Goal: Information Seeking & Learning: Find specific fact

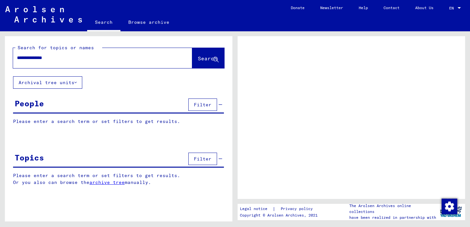
type input "**********"
click at [200, 56] on span "Search" at bounding box center [208, 58] width 20 height 7
click at [199, 59] on span "Search" at bounding box center [208, 58] width 20 height 7
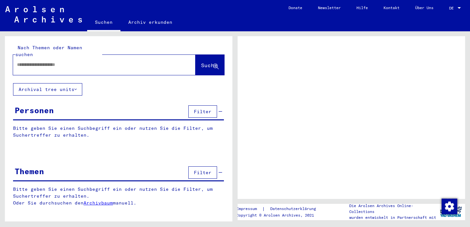
click at [151, 61] on input "text" at bounding box center [98, 64] width 163 height 7
type input "*******"
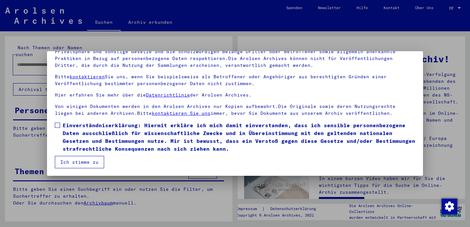
scroll to position [55, 0]
click at [58, 124] on span at bounding box center [57, 125] width 5 height 5
click at [71, 159] on button "Ich stimme zu" at bounding box center [79, 162] width 49 height 12
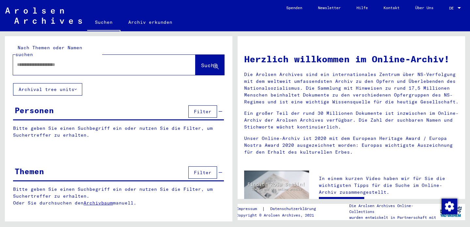
click at [104, 61] on input "text" at bounding box center [96, 64] width 159 height 7
type input "*"
type input "**********"
drag, startPoint x: 104, startPoint y: 60, endPoint x: 197, endPoint y: 58, distance: 93.0
click at [201, 62] on span "Suche" at bounding box center [209, 65] width 16 height 7
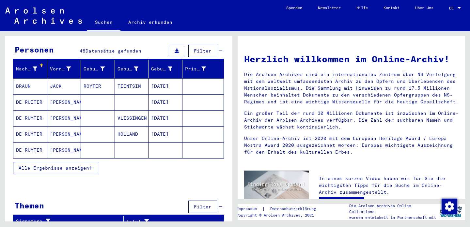
scroll to position [60, 0]
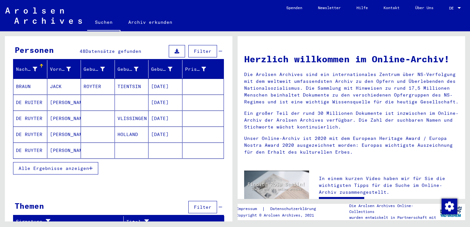
click at [88, 162] on button "Alle Ergebnisse anzeigen" at bounding box center [55, 168] width 85 height 12
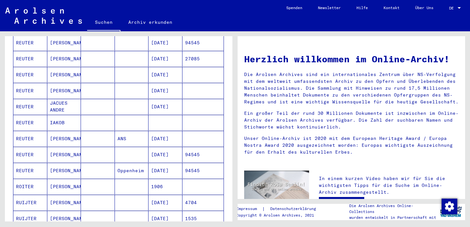
scroll to position [244, 0]
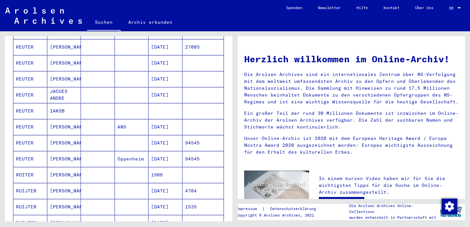
click at [34, 183] on mat-cell "RUIJTER" at bounding box center [30, 191] width 34 height 16
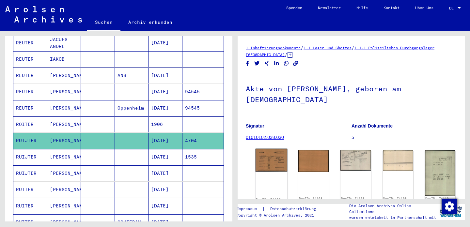
click at [270, 149] on img at bounding box center [272, 160] width 32 height 23
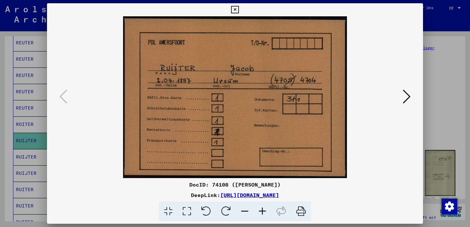
click at [406, 97] on icon at bounding box center [407, 97] width 8 height 16
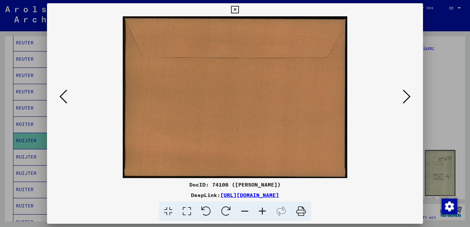
click at [406, 97] on icon at bounding box center [407, 97] width 8 height 16
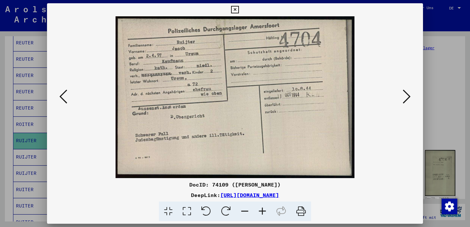
click at [408, 97] on icon at bounding box center [407, 97] width 8 height 16
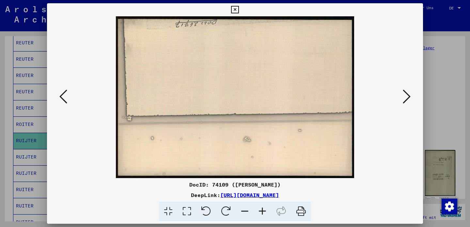
click at [408, 97] on icon at bounding box center [407, 97] width 8 height 16
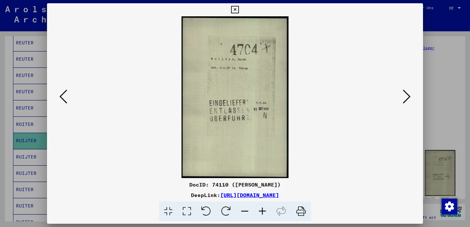
click at [408, 97] on icon at bounding box center [407, 97] width 8 height 16
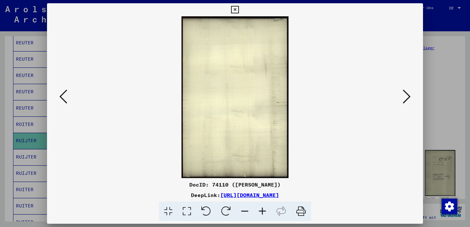
click at [408, 97] on icon at bounding box center [407, 97] width 8 height 16
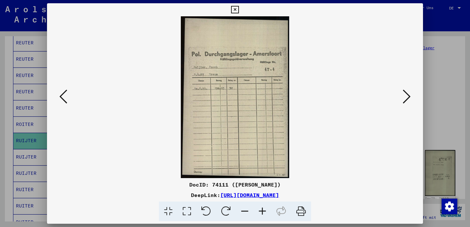
click at [408, 97] on icon at bounding box center [407, 97] width 8 height 16
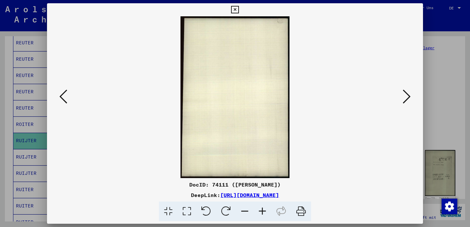
click at [407, 99] on icon at bounding box center [407, 97] width 8 height 16
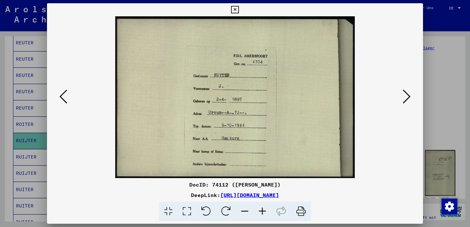
click at [407, 99] on icon at bounding box center [407, 97] width 8 height 16
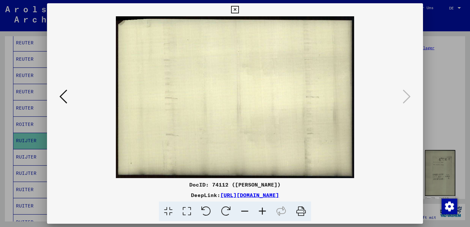
click at [239, 11] on icon at bounding box center [235, 10] width 8 height 8
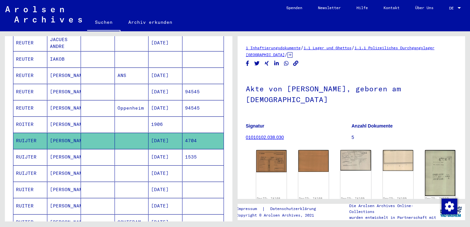
click at [25, 165] on mat-cell "RUIJTER" at bounding box center [30, 173] width 34 height 16
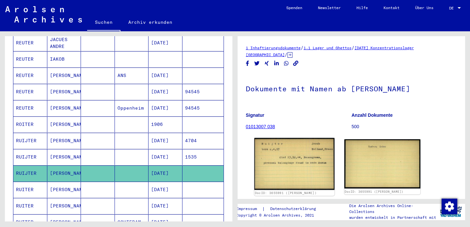
click at [300, 165] on img at bounding box center [294, 164] width 80 height 52
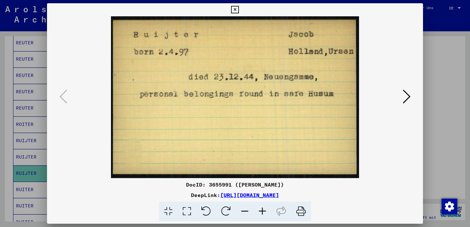
click at [239, 9] on icon at bounding box center [235, 10] width 8 height 8
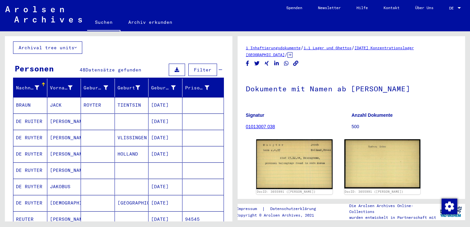
scroll to position [35, 0]
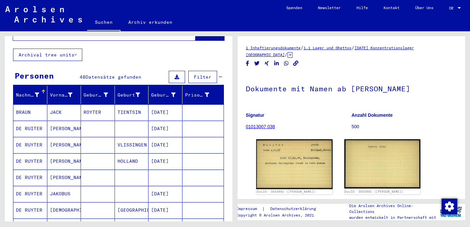
click at [39, 170] on mat-cell "DE RUYTER" at bounding box center [30, 178] width 34 height 16
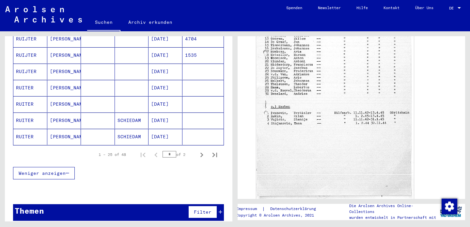
scroll to position [401, 0]
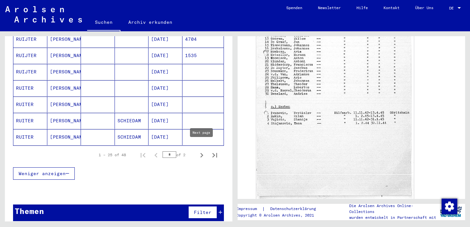
click at [200, 151] on icon "Next page" at bounding box center [201, 155] width 9 height 9
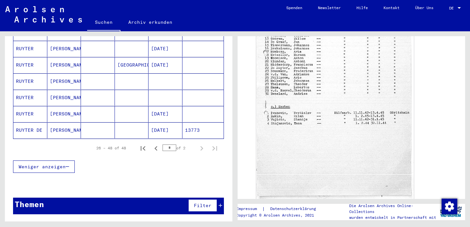
scroll to position [369, 0]
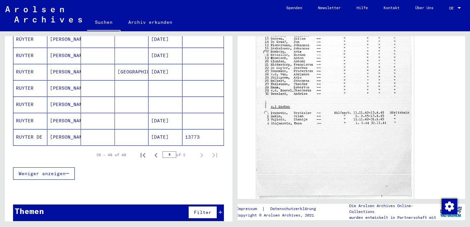
click at [30, 81] on mat-cell "RUYTER" at bounding box center [30, 88] width 34 height 16
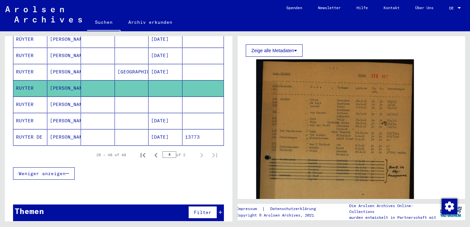
scroll to position [119, 0]
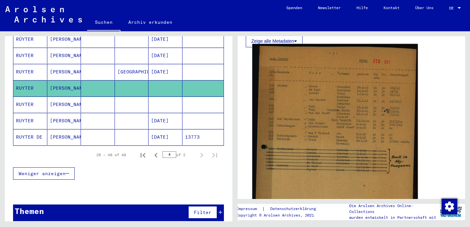
click at [314, 108] on img at bounding box center [334, 167] width 165 height 247
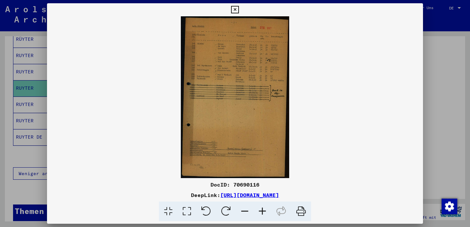
click at [233, 121] on img at bounding box center [235, 97] width 376 height 162
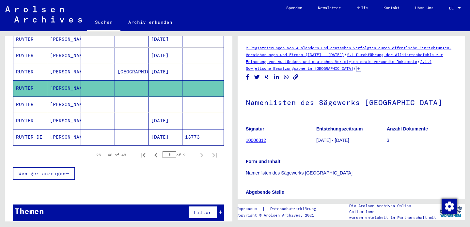
click at [30, 97] on mat-cell "RUYTER" at bounding box center [30, 105] width 34 height 16
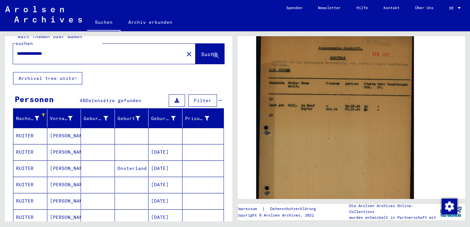
scroll to position [27, 0]
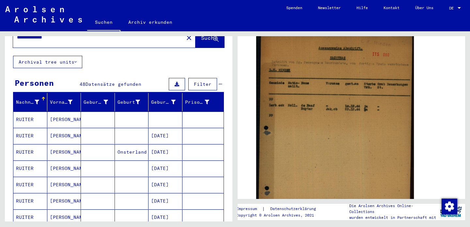
click at [30, 112] on mat-cell "RUITER" at bounding box center [30, 120] width 34 height 16
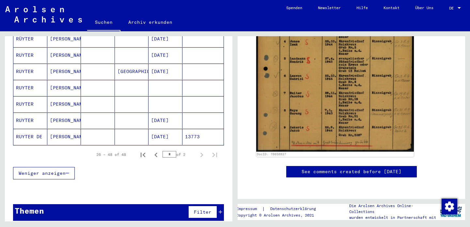
scroll to position [369, 0]
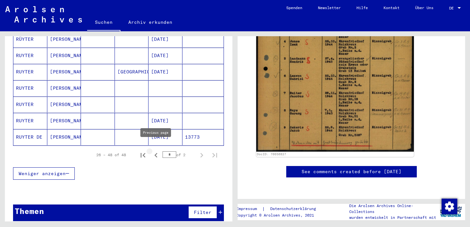
click at [155, 153] on icon "Previous page" at bounding box center [155, 155] width 3 height 5
type input "*"
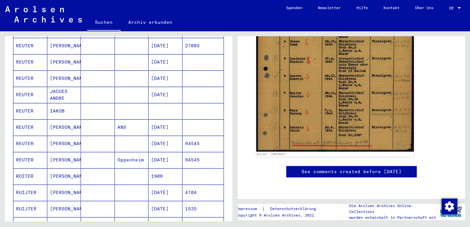
scroll to position [246, 0]
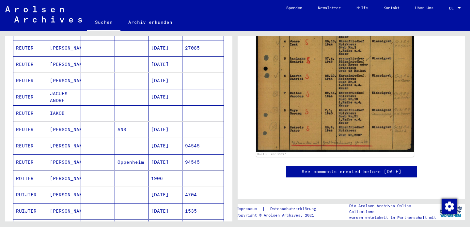
click at [31, 107] on mat-cell "REUTER" at bounding box center [30, 113] width 34 height 16
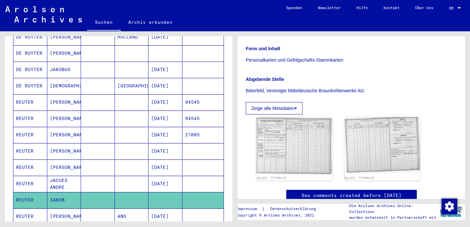
scroll to position [134, 0]
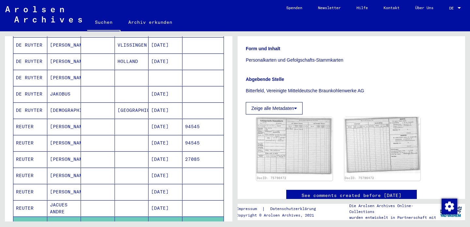
click at [30, 184] on mat-cell "REUTER" at bounding box center [30, 192] width 34 height 16
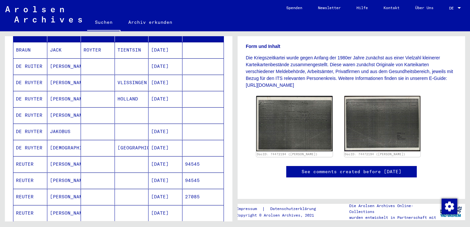
scroll to position [96, 0]
click at [34, 108] on mat-cell "DE RUYTER" at bounding box center [30, 116] width 34 height 16
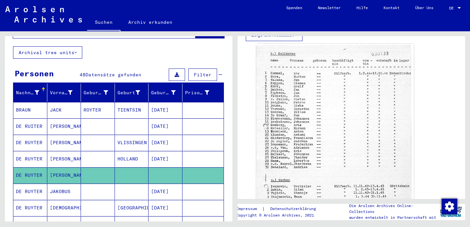
scroll to position [3, 0]
